Goal: Information Seeking & Learning: Learn about a topic

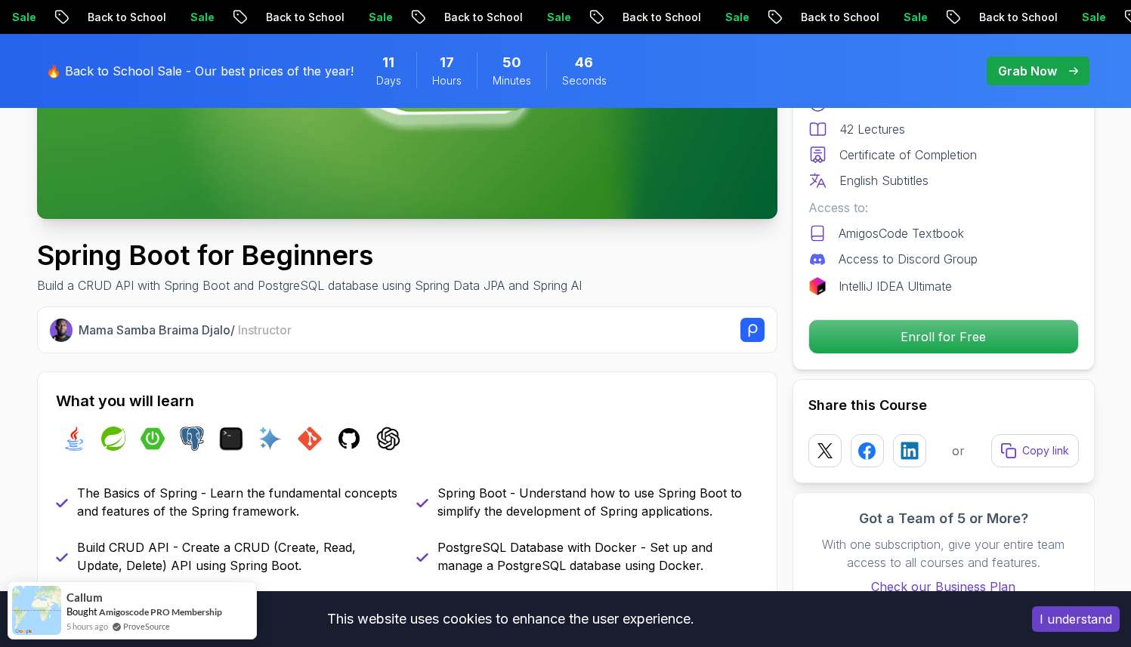
scroll to position [400, 0]
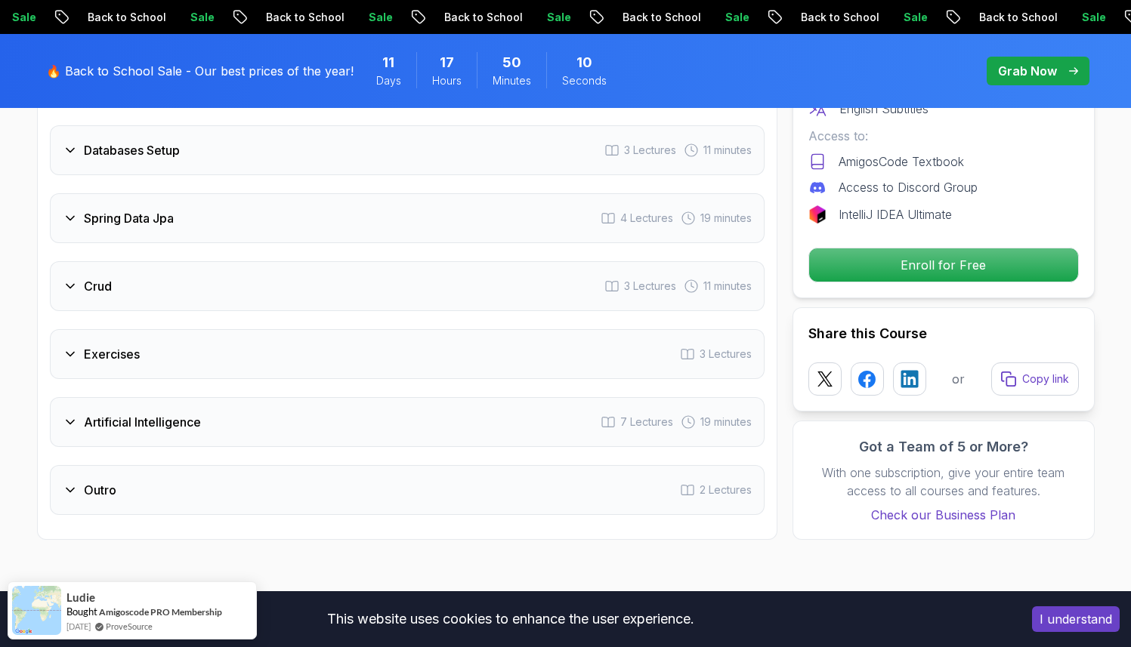
scroll to position [2457, 0]
click at [431, 221] on div "Spring Data Jpa 4 Lectures 19 minutes" at bounding box center [407, 220] width 715 height 50
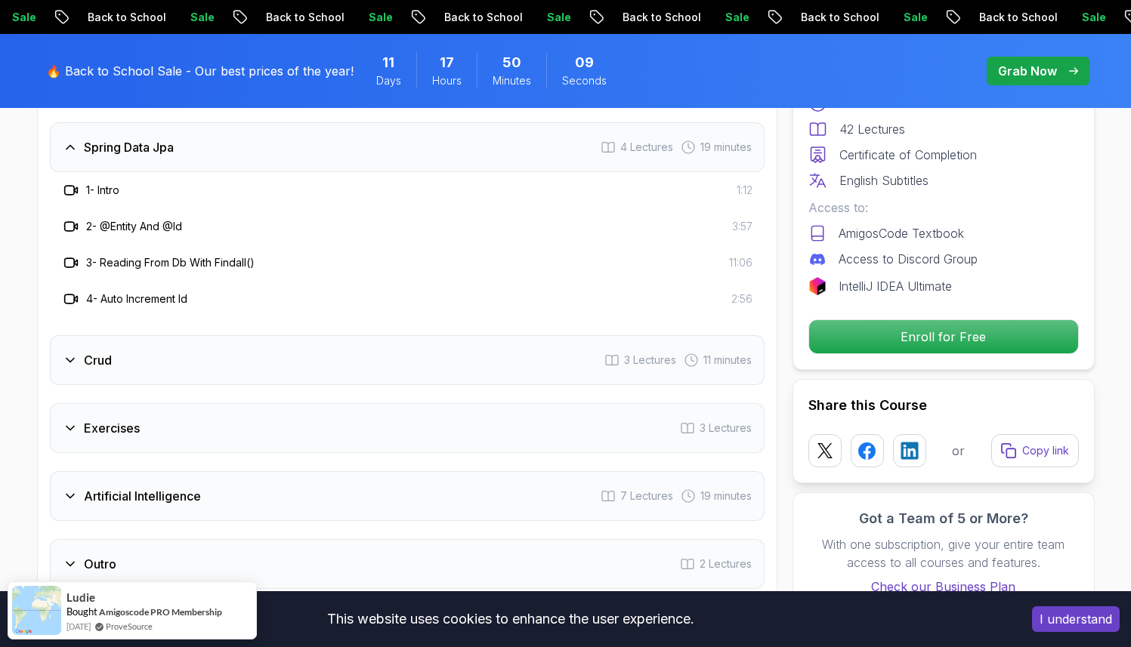
scroll to position [2385, 0]
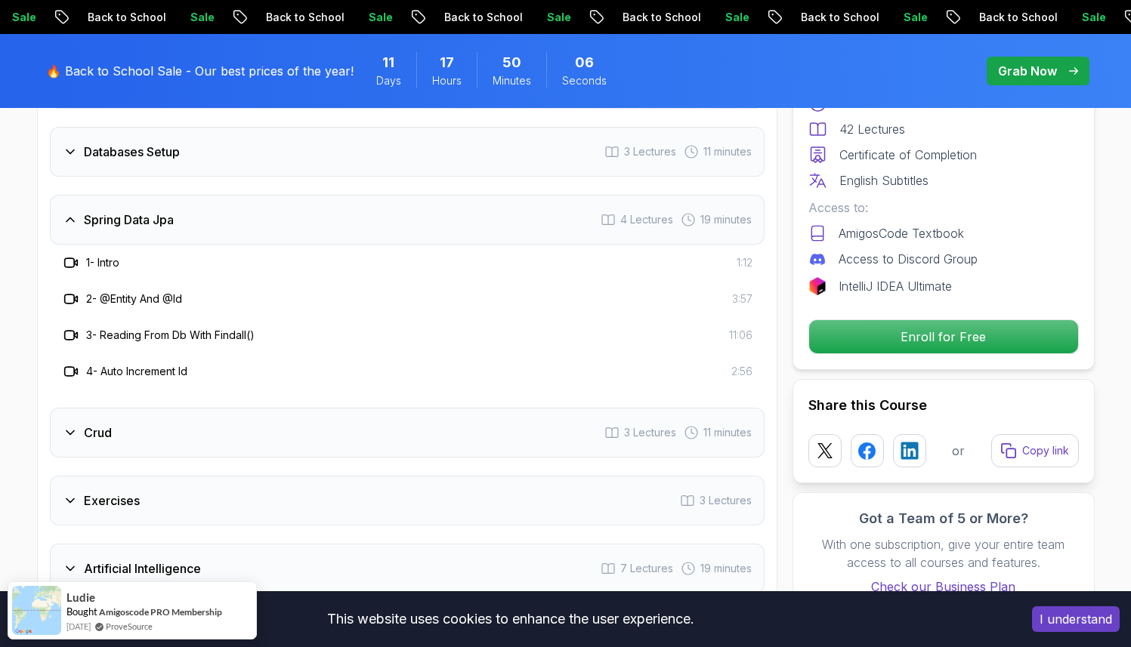
click at [378, 290] on div "2 - @Entity And @Id 3:57" at bounding box center [407, 299] width 690 height 18
click at [255, 317] on div "3 - Reading From Db With Findall() 11:06" at bounding box center [407, 335] width 715 height 36
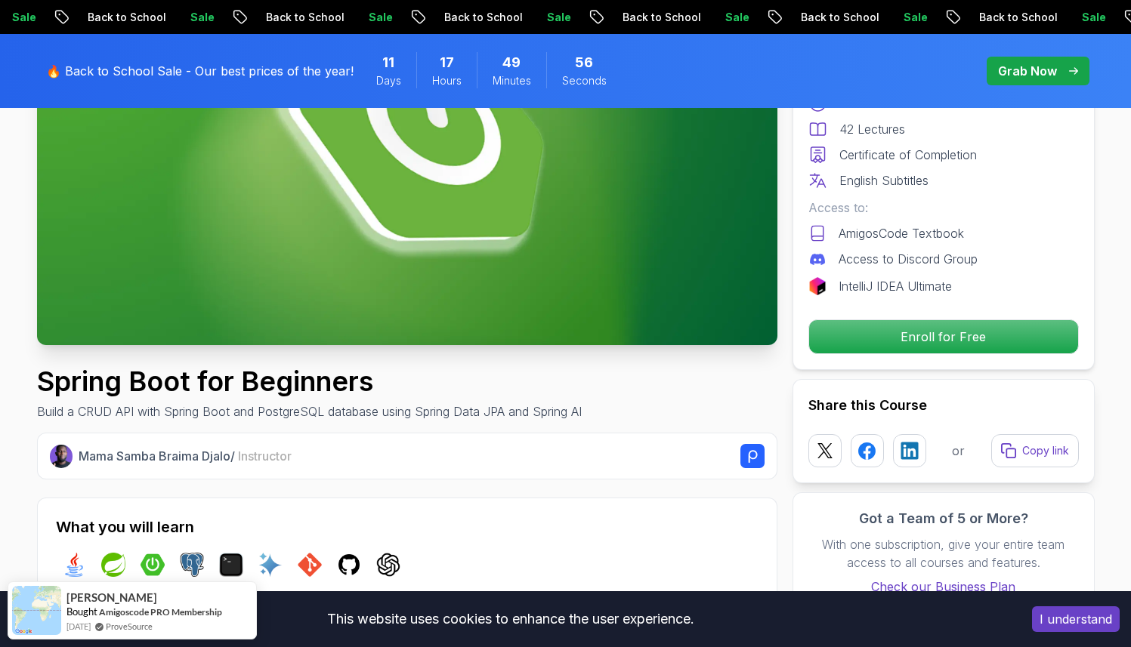
scroll to position [0, 0]
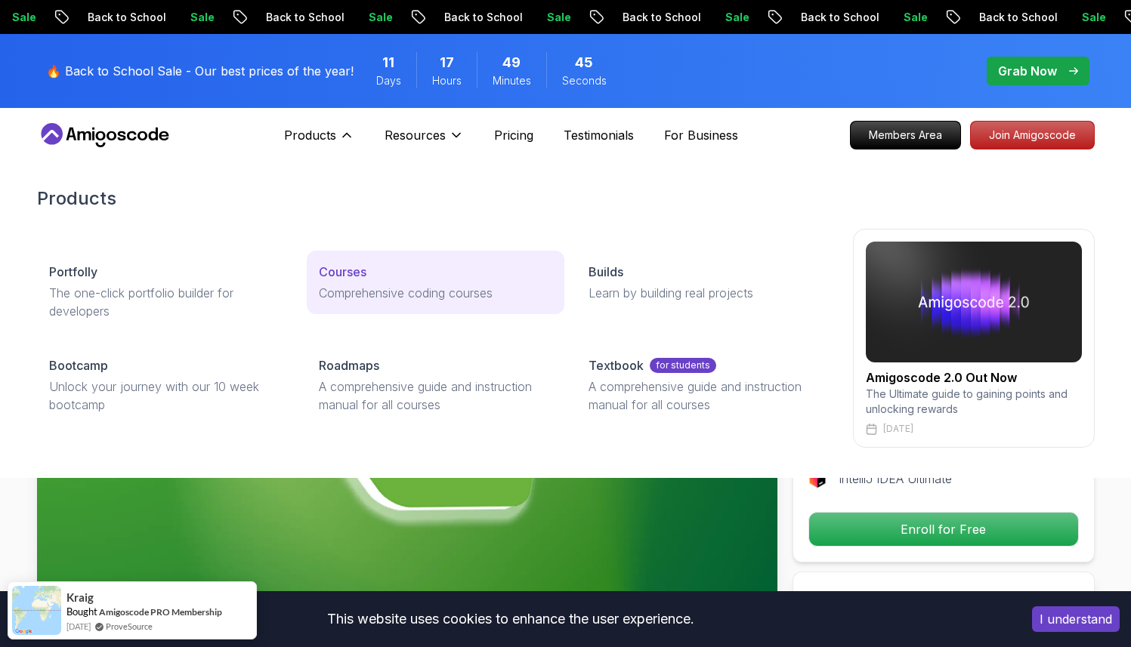
click at [343, 273] on p "Courses" at bounding box center [343, 272] width 48 height 18
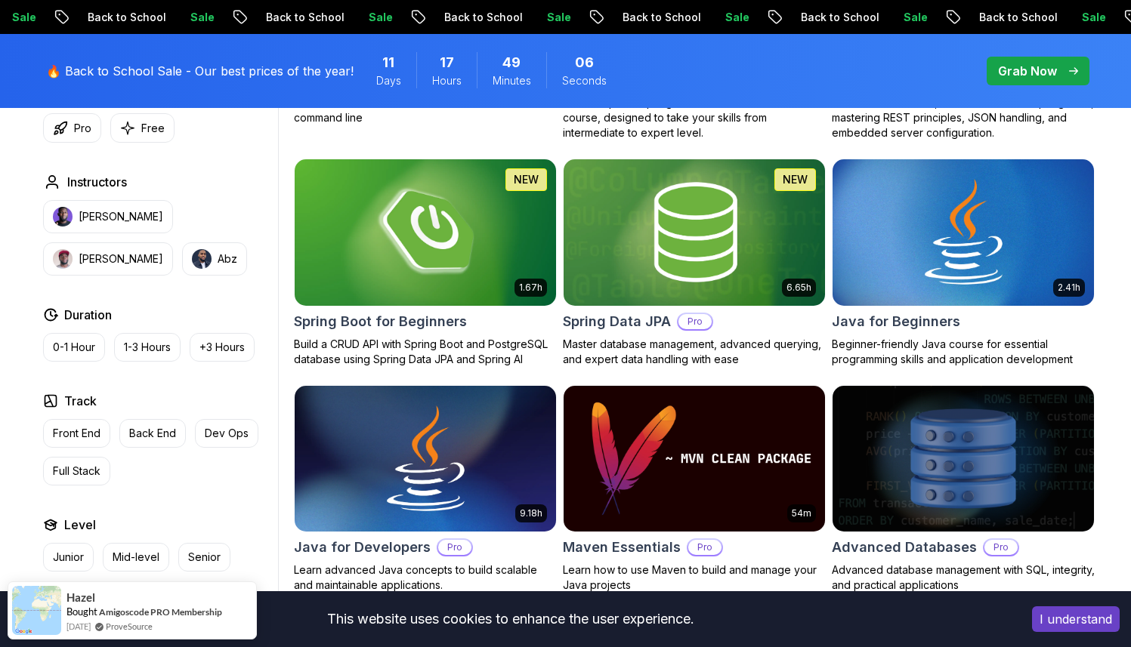
scroll to position [751, 0]
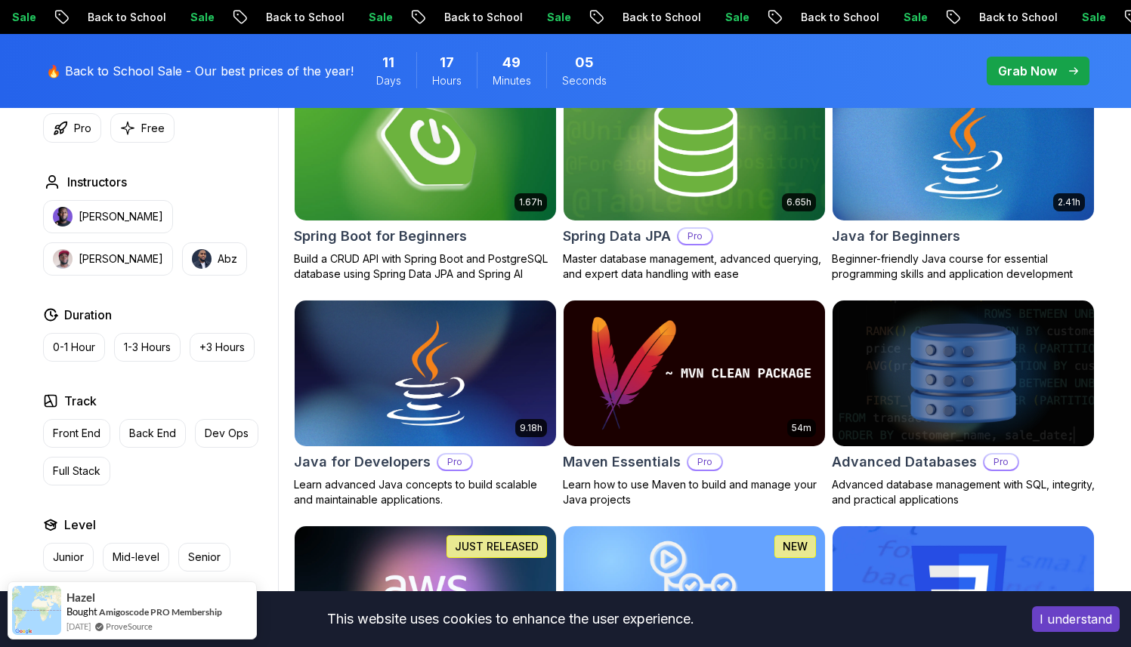
click at [421, 165] on img at bounding box center [425, 146] width 274 height 153
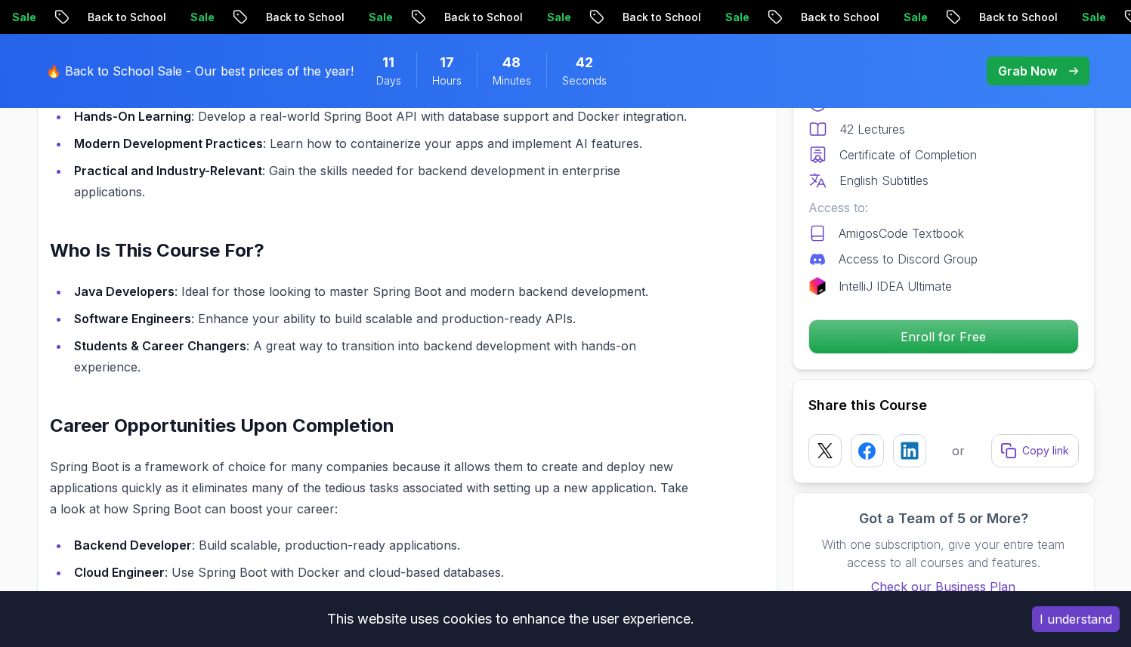
scroll to position [1190, 0]
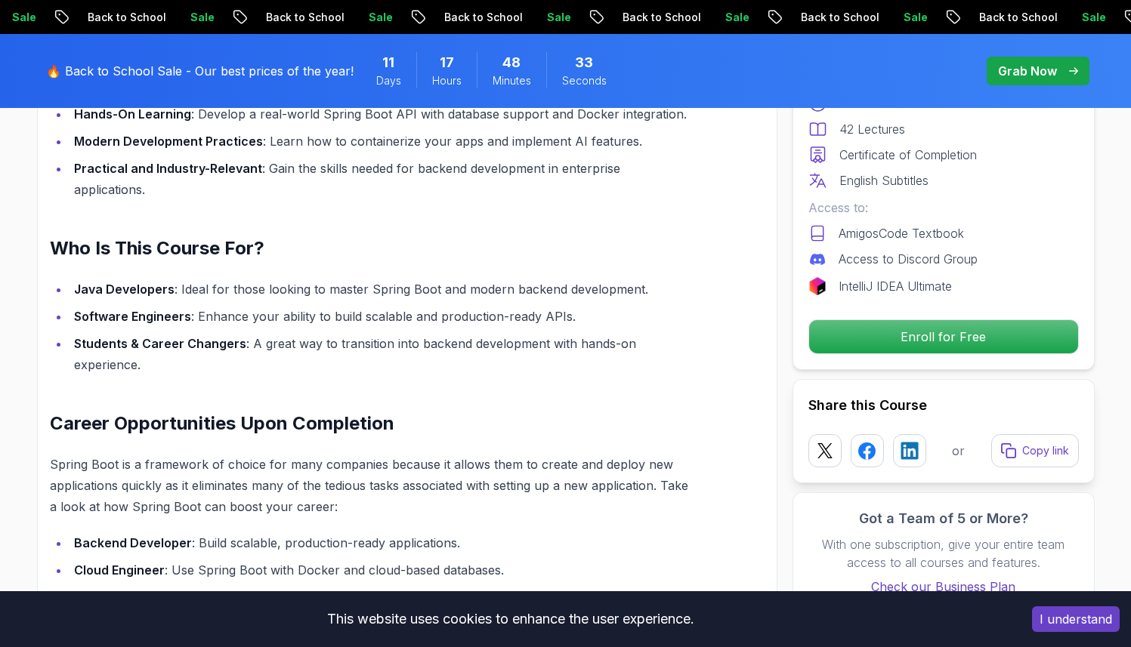
click at [373, 249] on div "Build Powerful Applications with Spring Boot Spring Boot is the go-to framework…" at bounding box center [371, 342] width 643 height 846
